Goal: Feedback & Contribution: Submit feedback/report problem

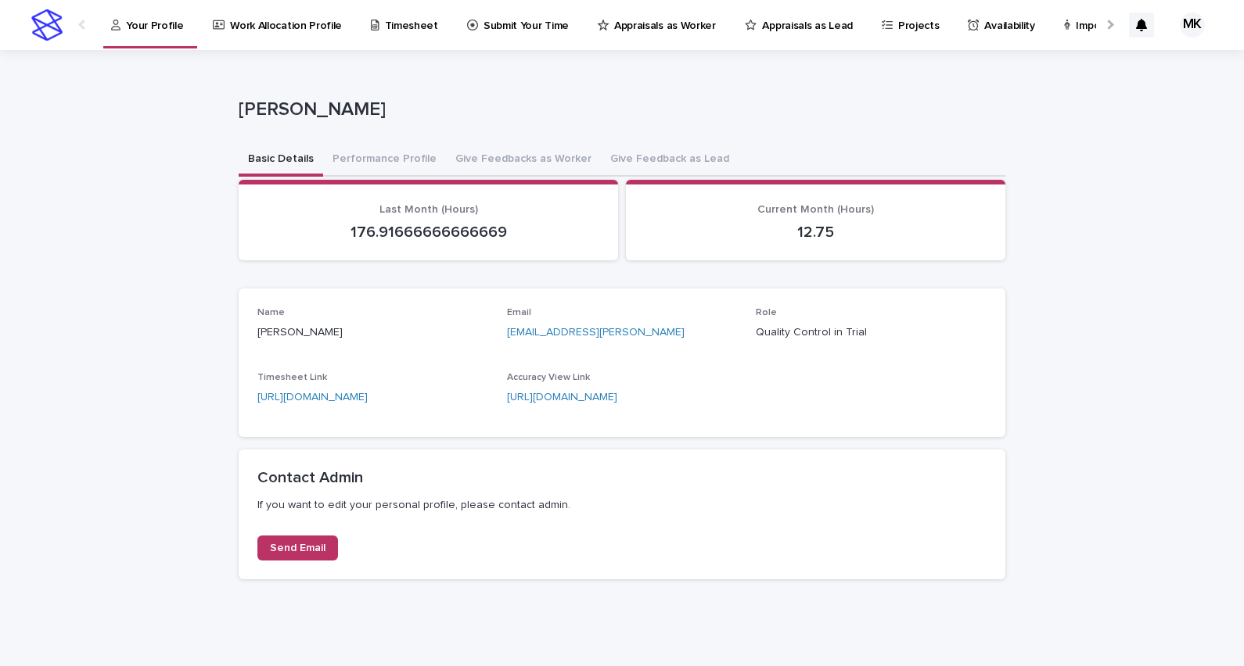
click at [662, 27] on p "Appraisals as Worker" at bounding box center [665, 16] width 102 height 33
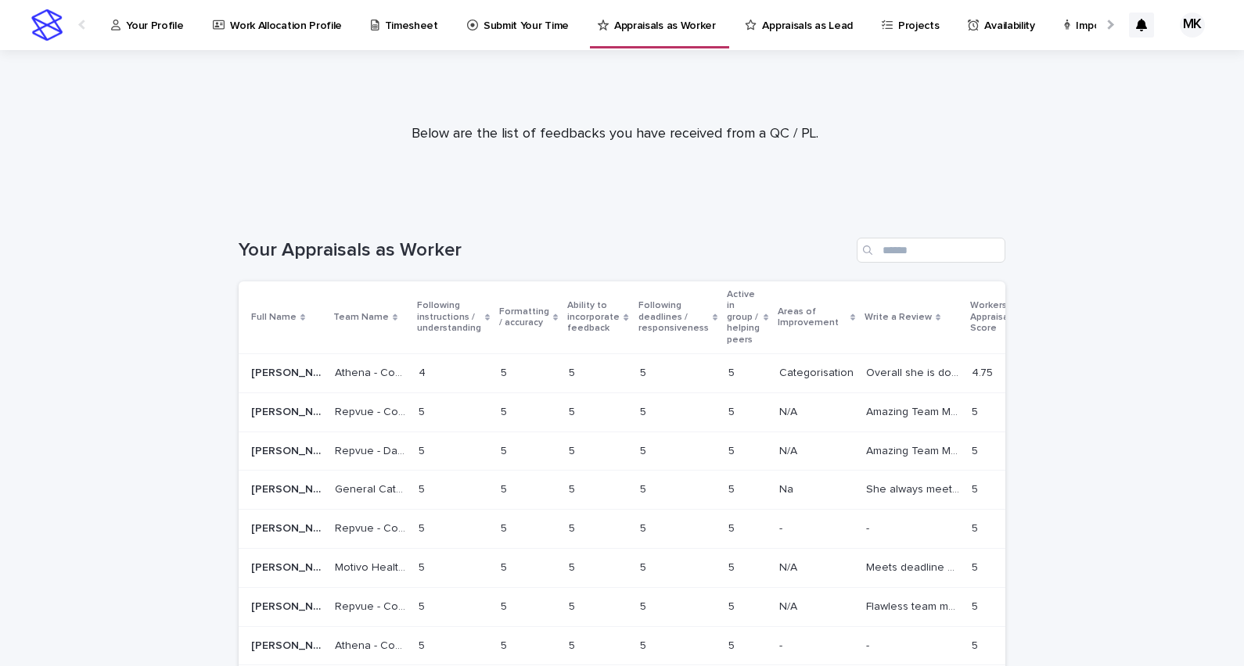
click at [866, 378] on p "Overall she is doing good. I hope to see her in more shifts to evaluate perform…" at bounding box center [914, 372] width 96 height 16
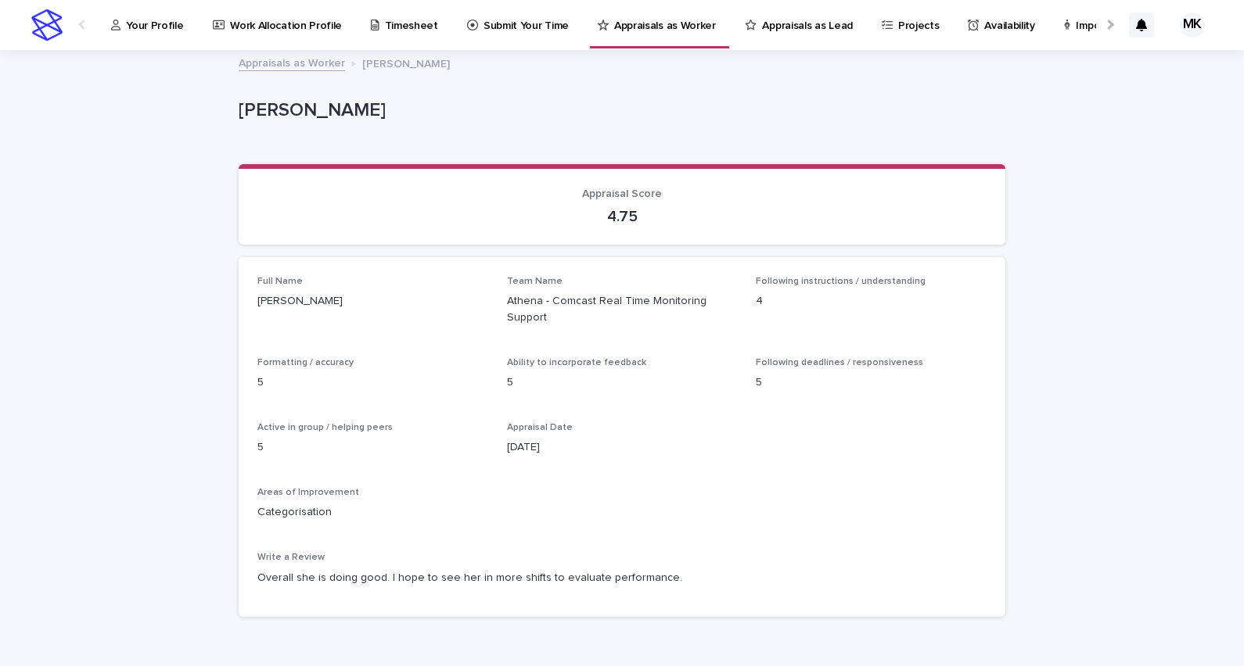
scroll to position [84, 0]
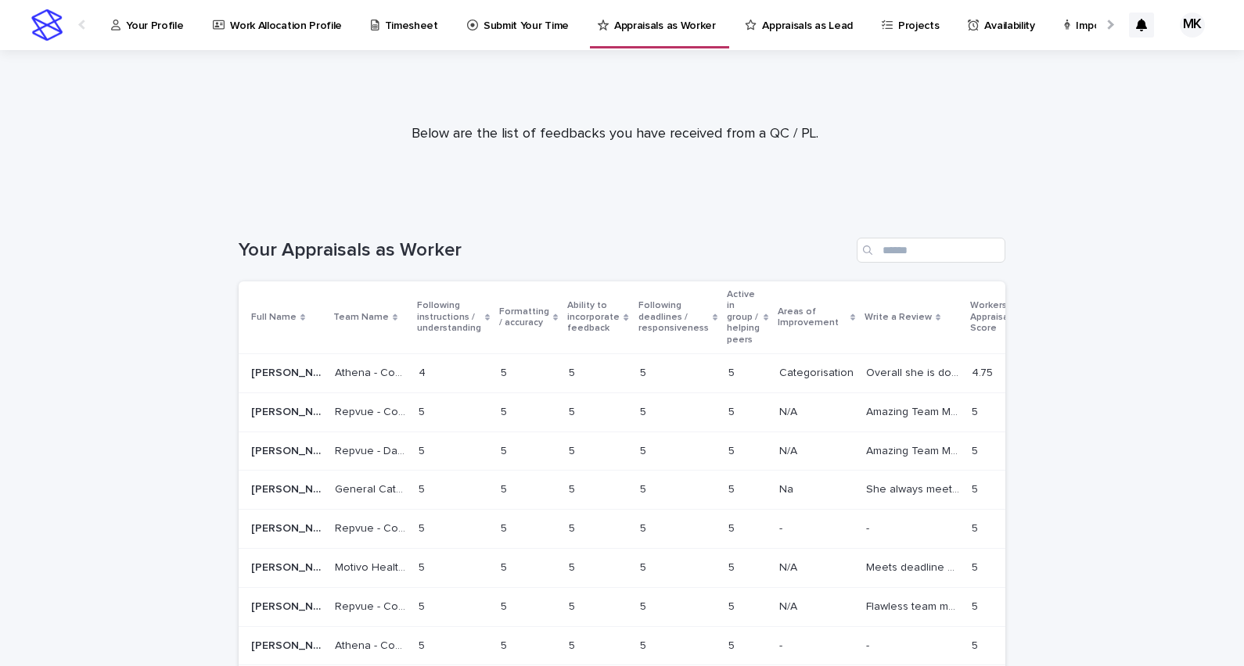
click at [779, 374] on p "Categorisation" at bounding box center [817, 372] width 77 height 16
click at [385, 30] on p "Timesheet" at bounding box center [411, 16] width 53 height 33
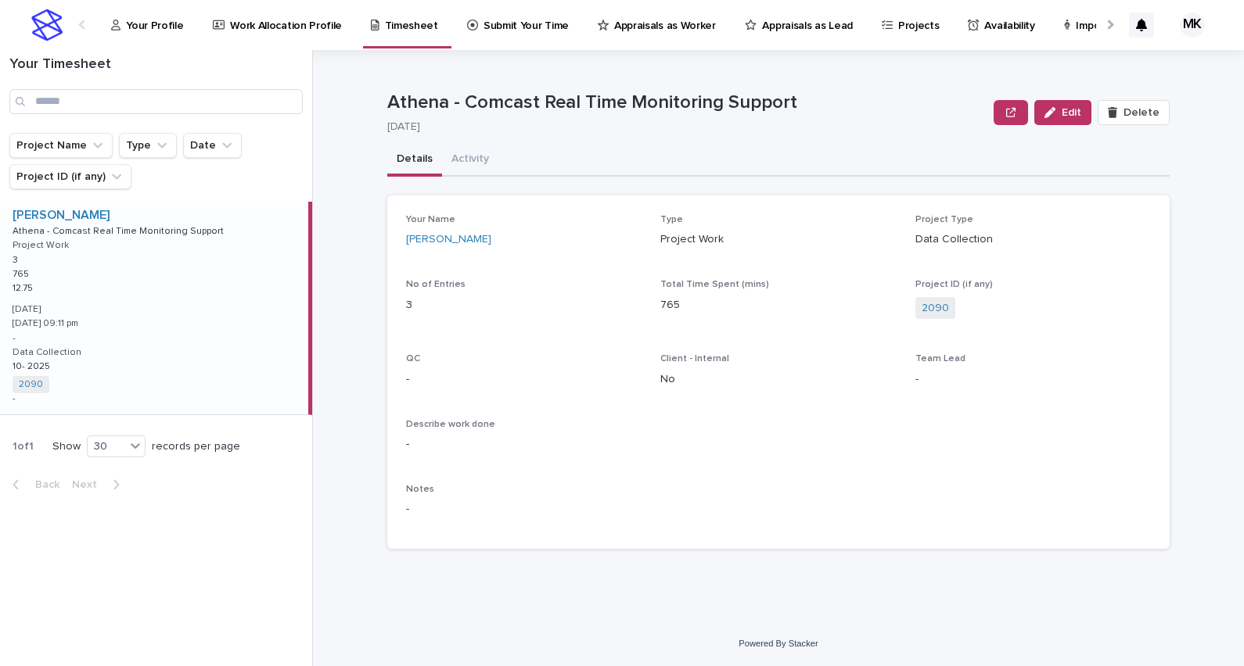
click at [143, 18] on p "Your Profile" at bounding box center [154, 16] width 57 height 33
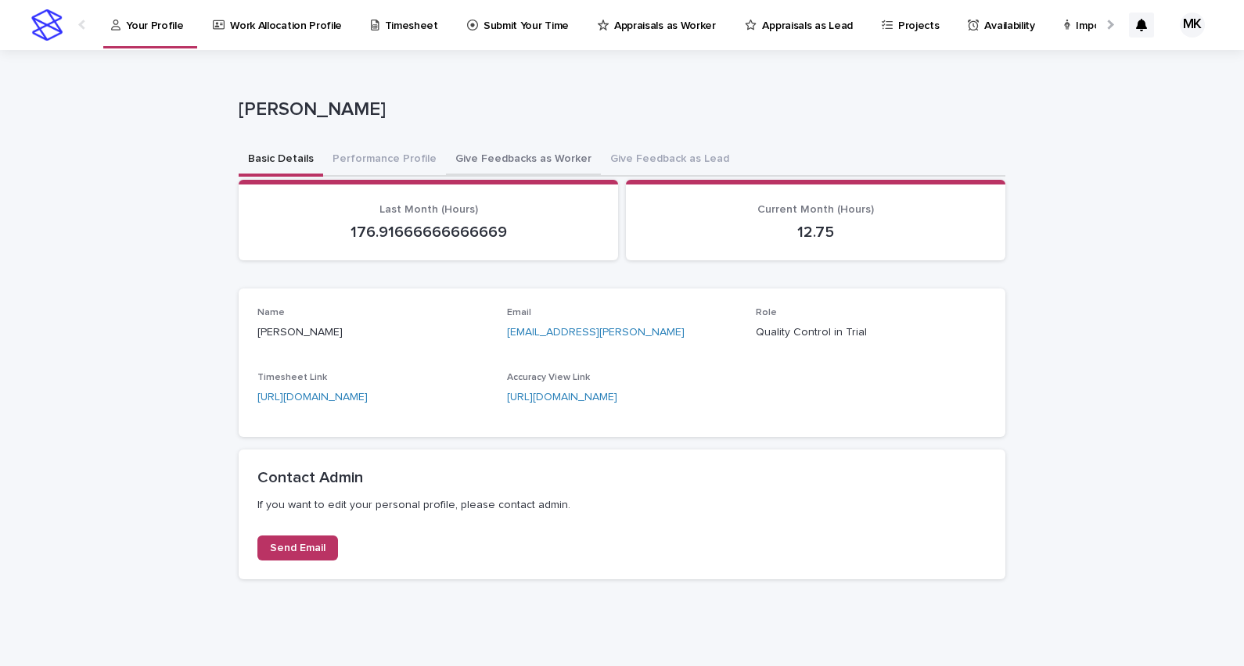
click at [495, 163] on button "Give Feedbacks as Worker" at bounding box center [523, 160] width 155 height 33
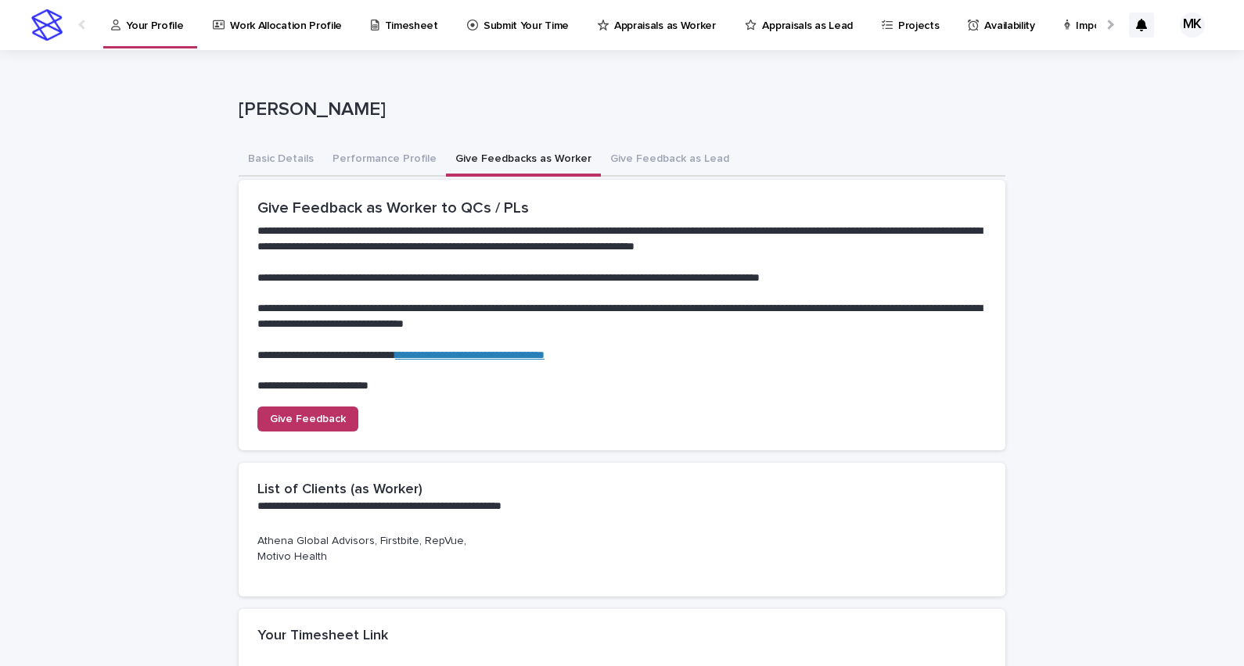
click at [309, 403] on section "**********" at bounding box center [622, 315] width 766 height 271
click at [315, 409] on link "Give Feedback" at bounding box center [307, 419] width 101 height 25
